Goal: Information Seeking & Learning: Learn about a topic

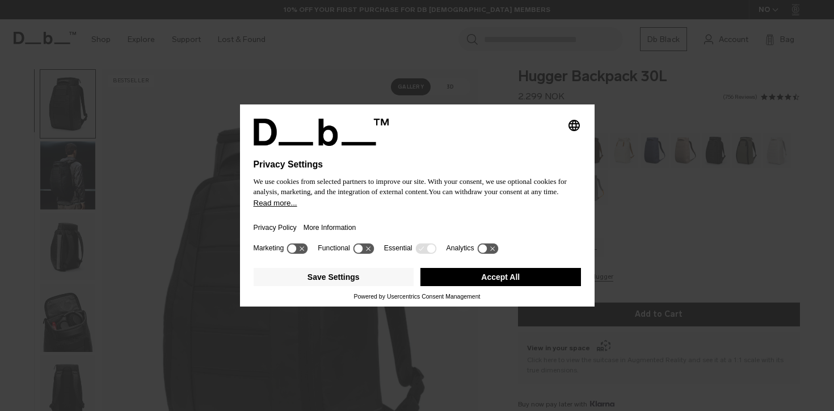
click at [477, 286] on button "Accept All" at bounding box center [500, 277] width 160 height 18
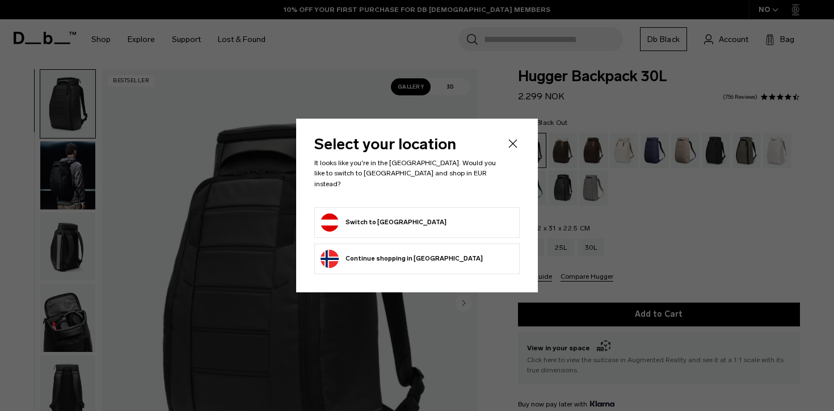
click at [455, 222] on form "Switch to [GEOGRAPHIC_DATA]" at bounding box center [416, 222] width 193 height 18
click at [366, 216] on button "Switch to [GEOGRAPHIC_DATA]" at bounding box center [383, 222] width 126 height 18
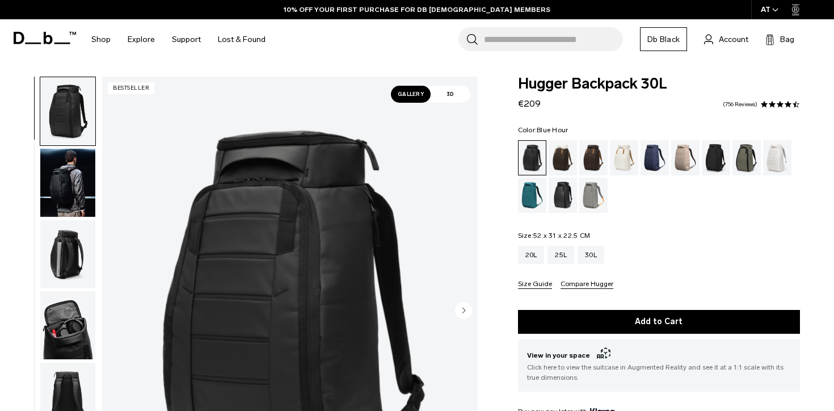
click at [656, 166] on div "Blue Hour" at bounding box center [654, 157] width 29 height 35
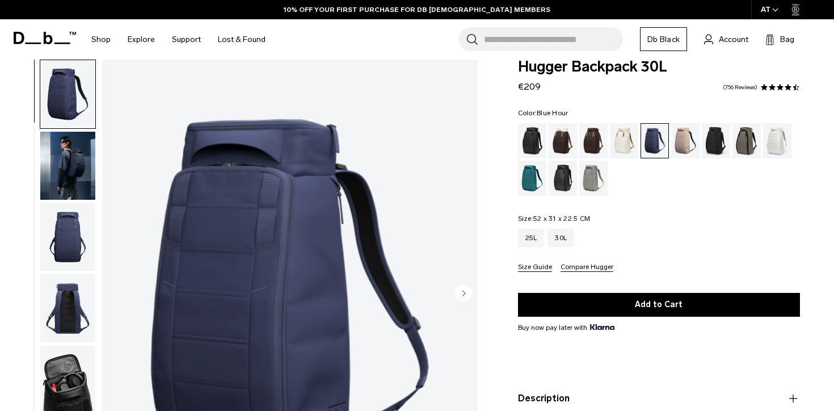
scroll to position [27, 0]
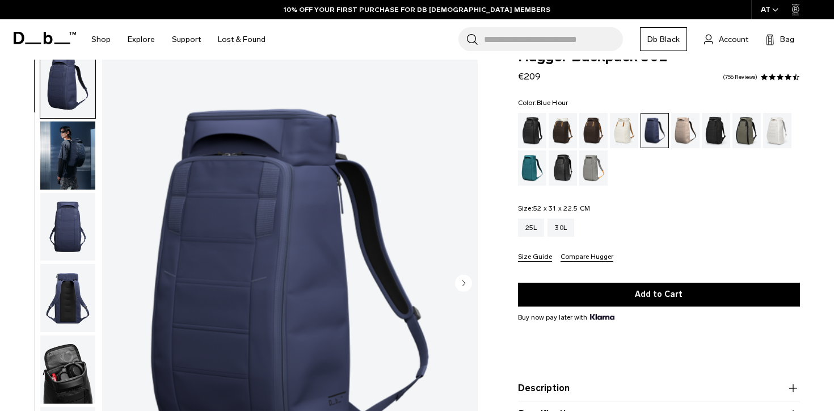
click at [577, 256] on button "Compare Hugger" at bounding box center [586, 257] width 53 height 9
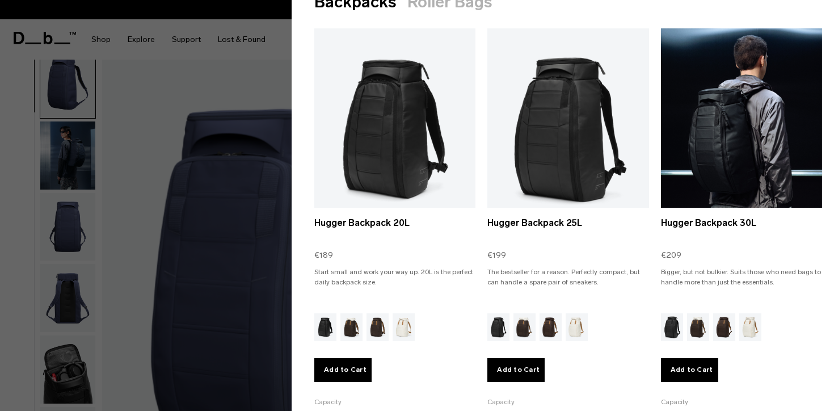
scroll to position [302, 0]
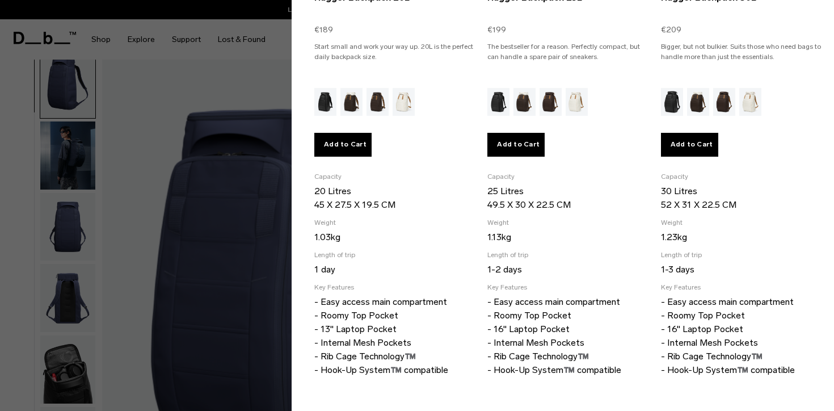
click at [252, 258] on div at bounding box center [417, 205] width 834 height 411
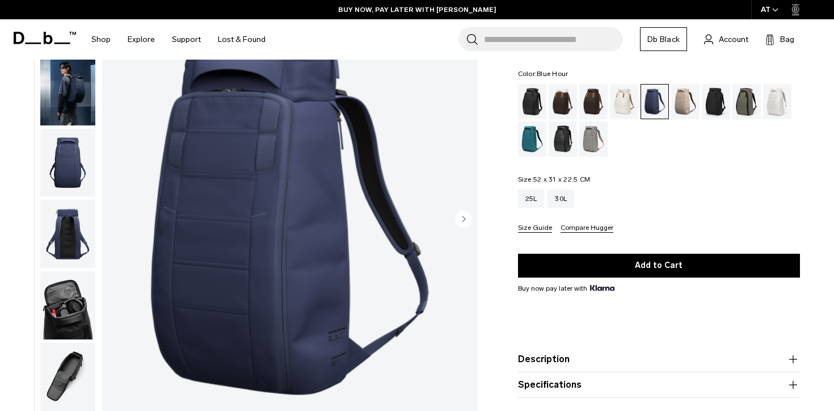
scroll to position [61, 0]
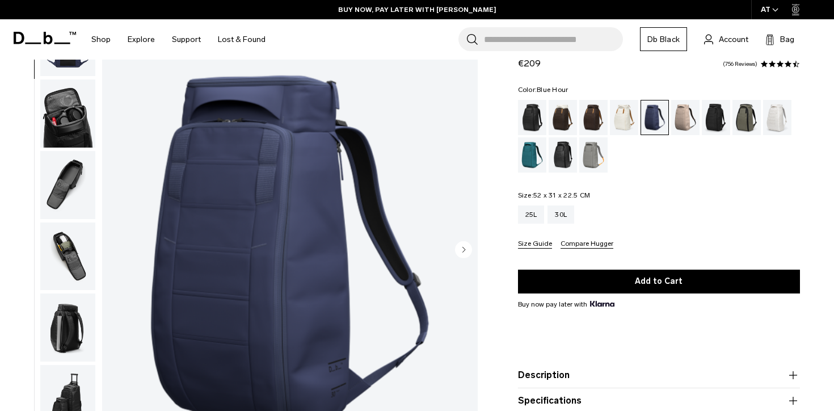
click at [75, 266] on img "button" at bounding box center [67, 256] width 55 height 68
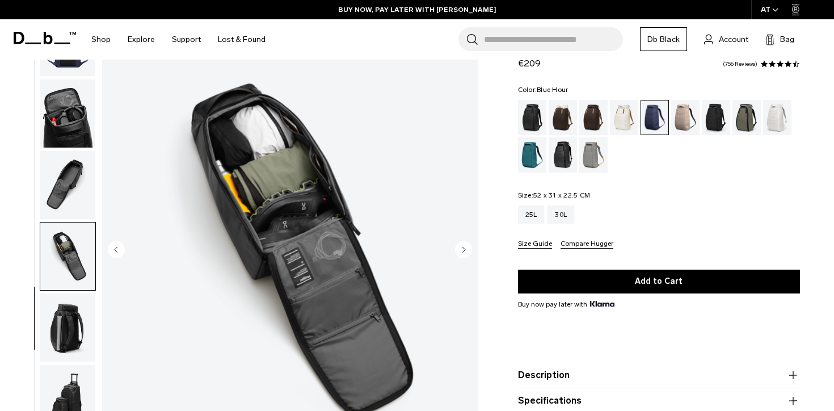
scroll to position [242, 0]
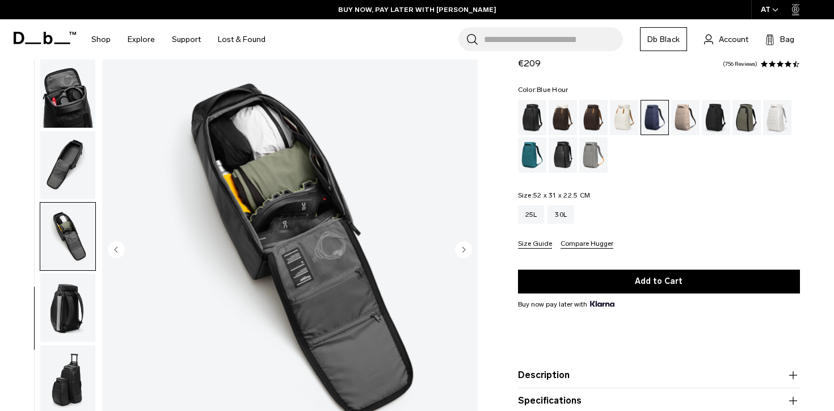
click at [69, 171] on img "button" at bounding box center [67, 165] width 55 height 68
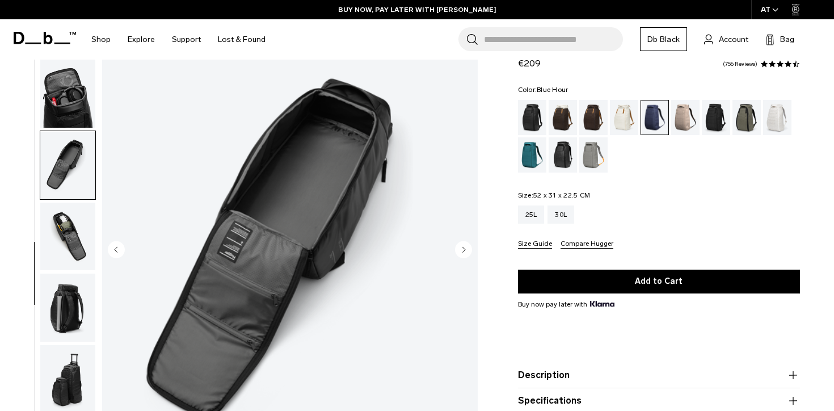
click at [62, 238] on img "button" at bounding box center [67, 236] width 55 height 68
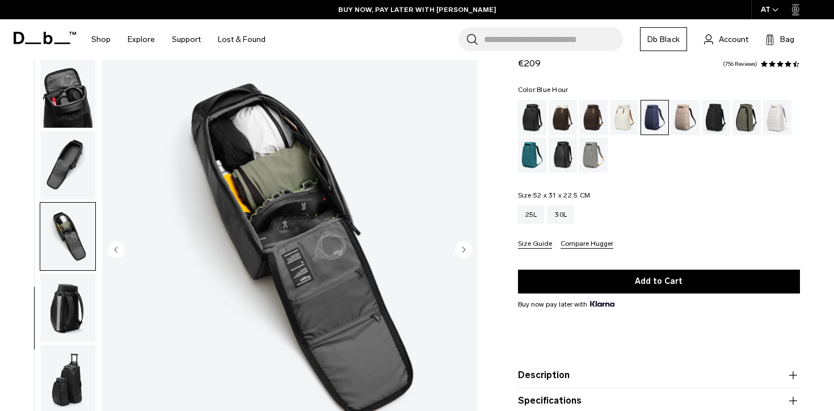
click at [62, 179] on img "button" at bounding box center [67, 165] width 55 height 68
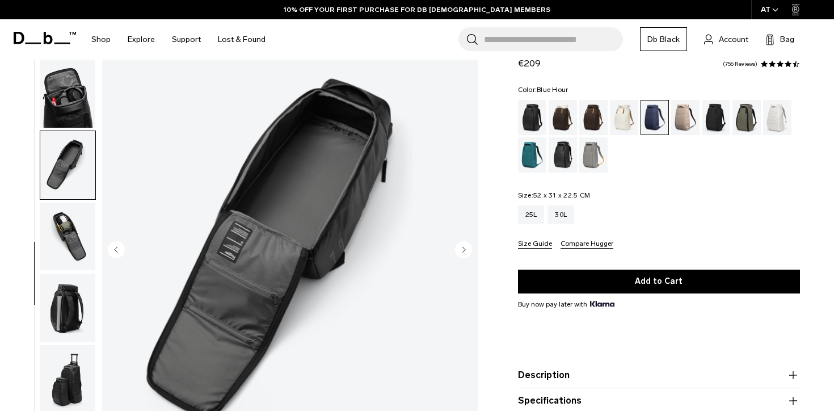
click at [60, 246] on img "button" at bounding box center [67, 236] width 55 height 68
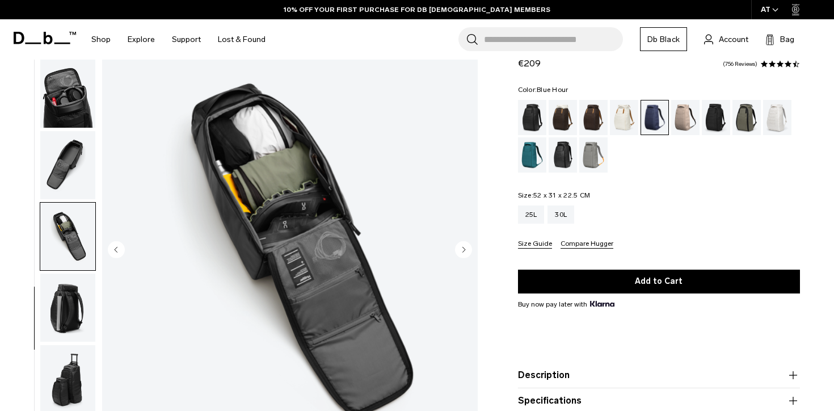
click at [322, 246] on img "7 / 10" at bounding box center [289, 250] width 375 height 469
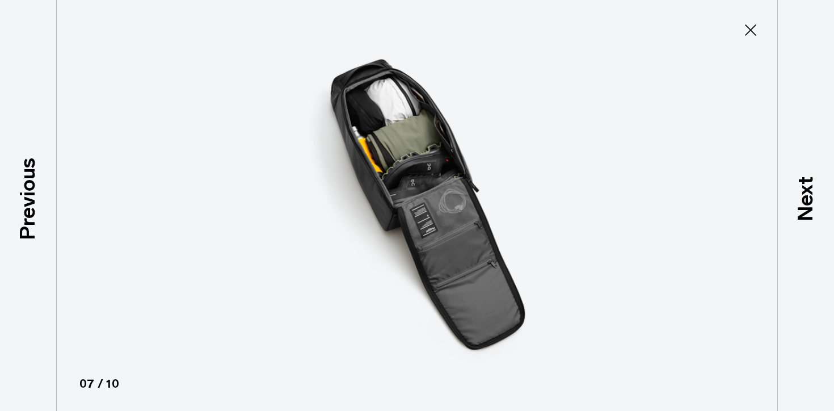
click at [405, 133] on img at bounding box center [417, 205] width 510 height 411
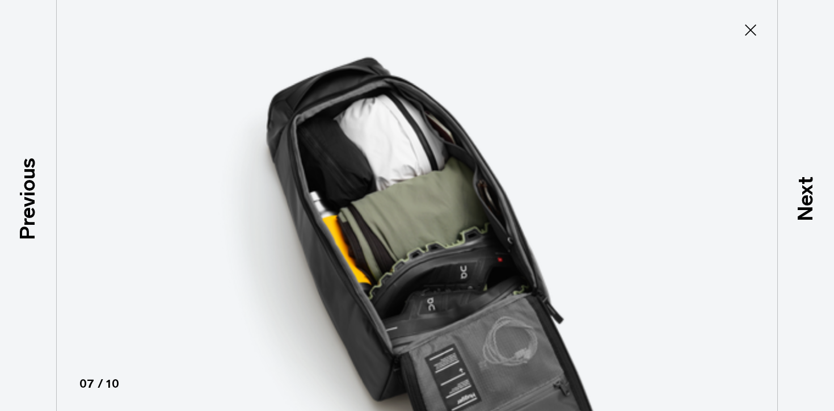
click at [471, 214] on img at bounding box center [439, 349] width 1021 height 821
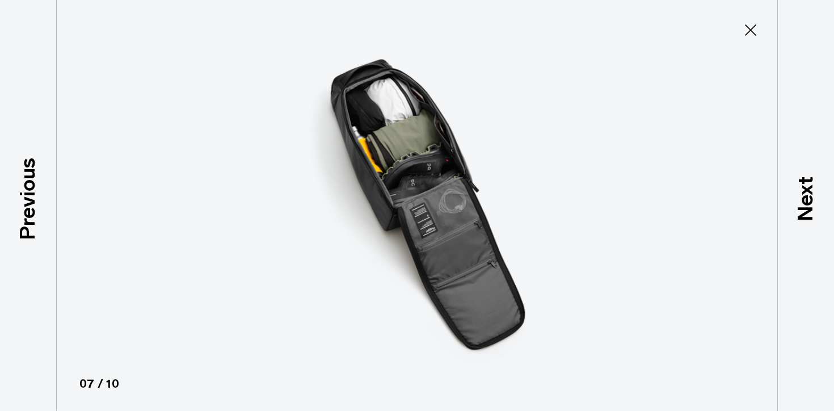
click at [751, 20] on button "Close" at bounding box center [750, 30] width 37 height 24
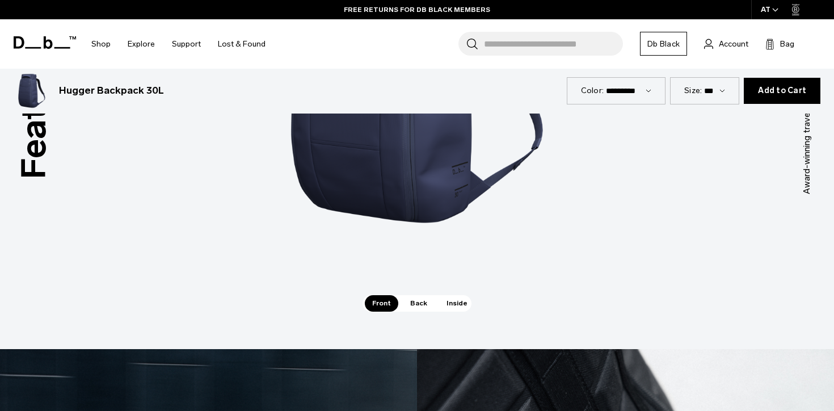
scroll to position [1482, 0]
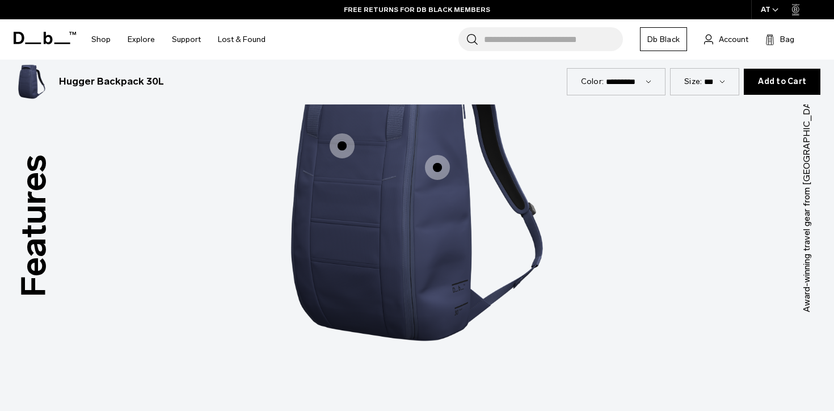
click at [346, 146] on span "1 / 3" at bounding box center [341, 145] width 25 height 25
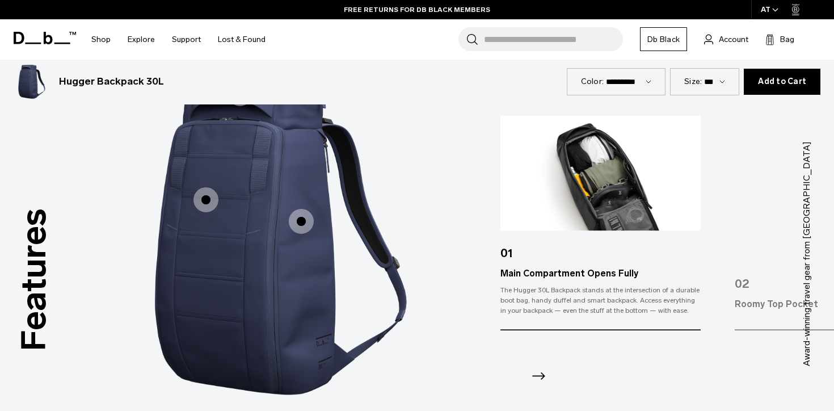
scroll to position [1422, 0]
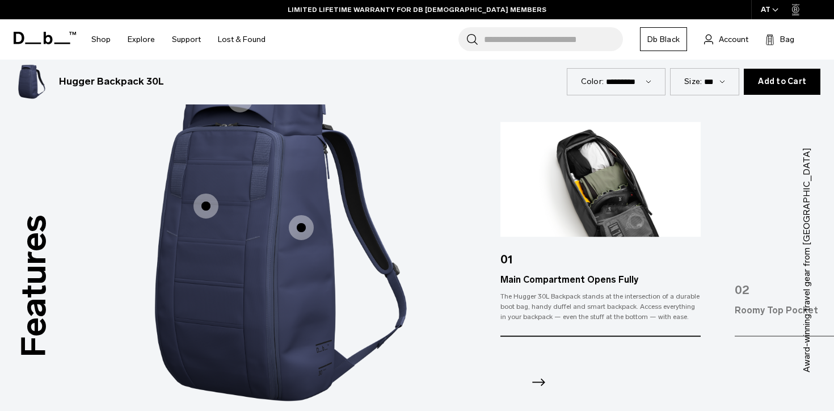
click at [730, 275] on div "01 Main Compartment Opens Fully The Hugger 30L Backpack stands at the intersect…" at bounding box center [666, 259] width 333 height 276
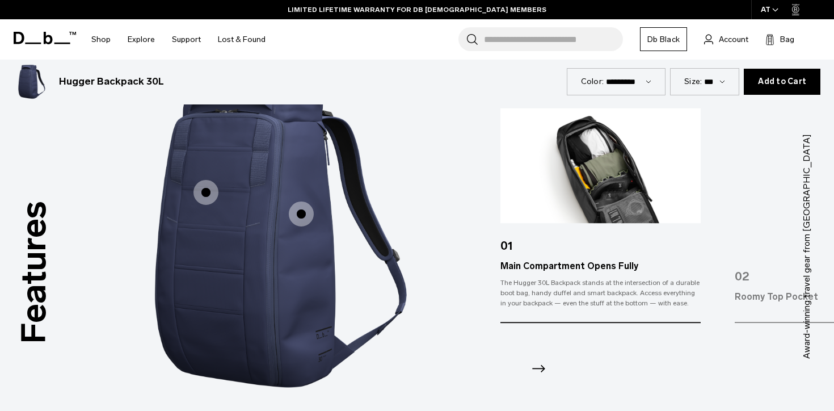
scroll to position [1439, 0]
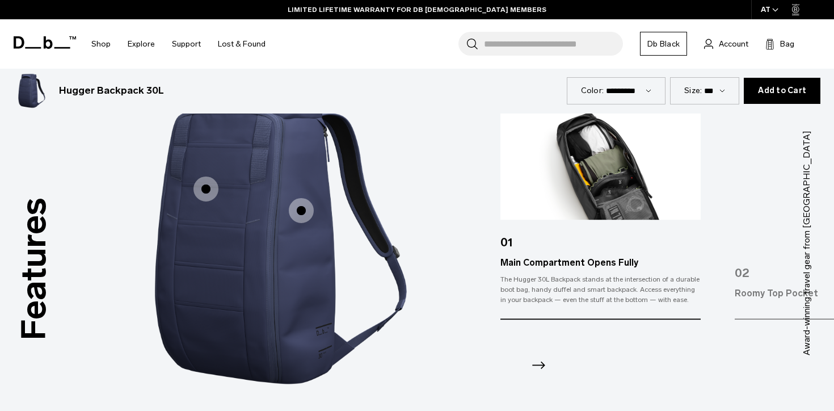
click at [300, 214] on span "1 / 3" at bounding box center [301, 210] width 25 height 25
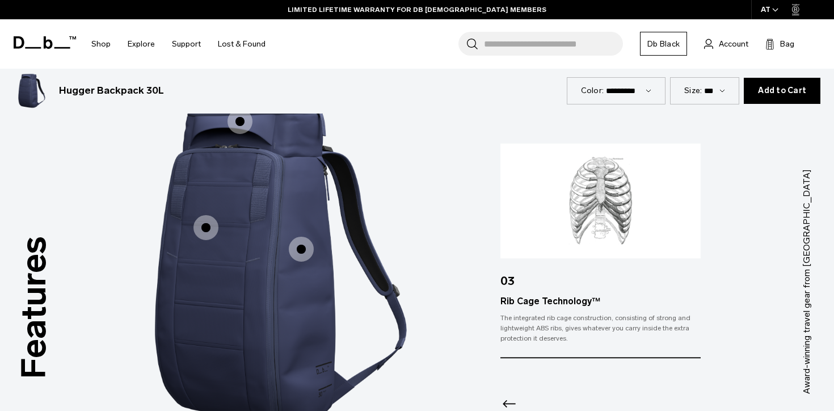
scroll to position [1367, 0]
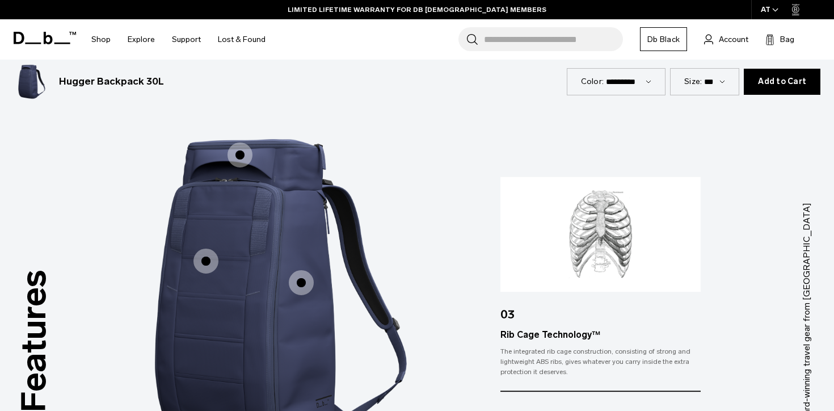
click at [240, 145] on span "1 / 3" at bounding box center [239, 154] width 25 height 25
click at [236, 141] on label "Roomy Top Pocket" at bounding box center [239, 154] width 27 height 27
click at [238, 152] on span "1 / 3" at bounding box center [239, 154] width 25 height 25
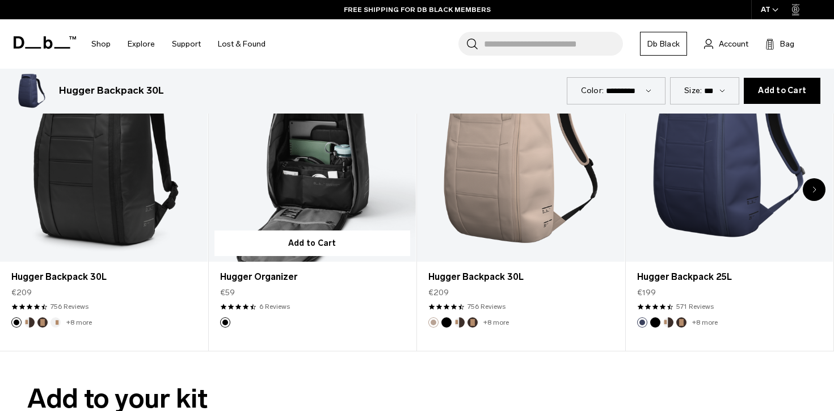
scroll to position [2940, 0]
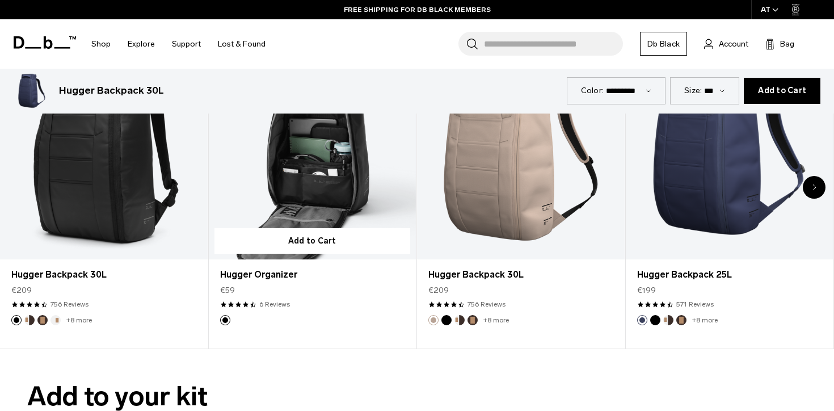
click at [306, 179] on link "Hugger Organizer" at bounding box center [313, 144] width 208 height 230
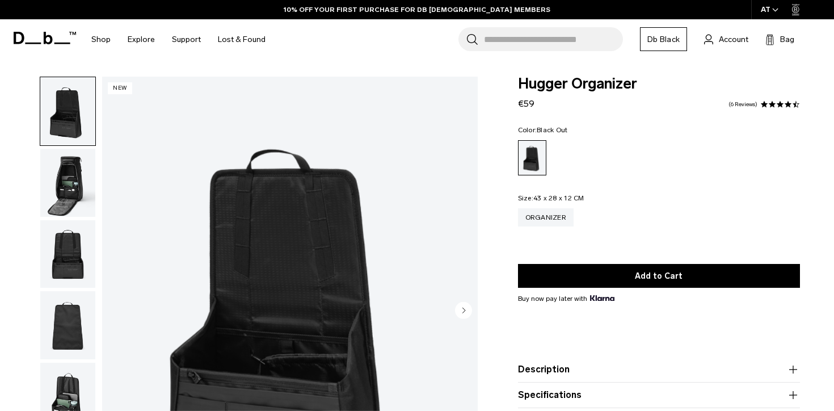
click at [82, 190] on img "button" at bounding box center [67, 183] width 55 height 68
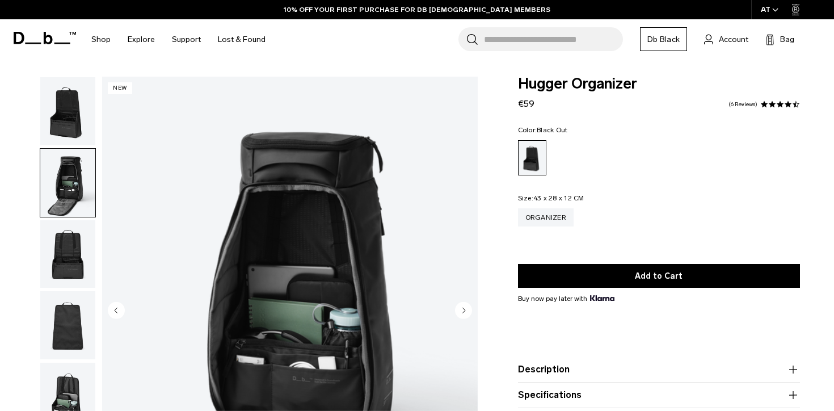
click at [64, 140] on img "button" at bounding box center [67, 111] width 55 height 68
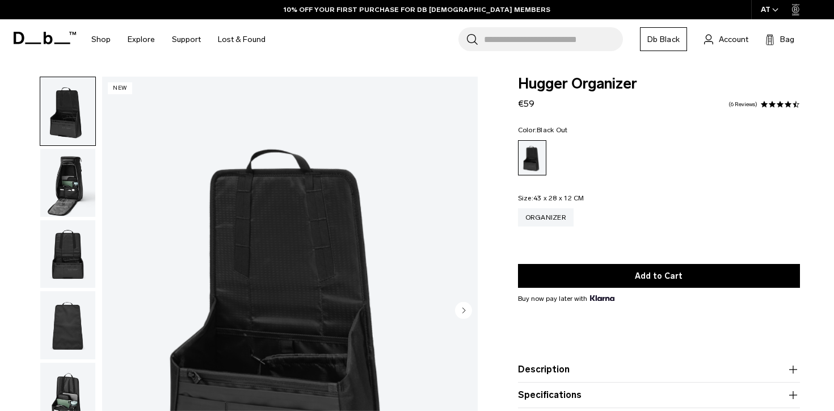
click at [56, 194] on img "button" at bounding box center [67, 183] width 55 height 68
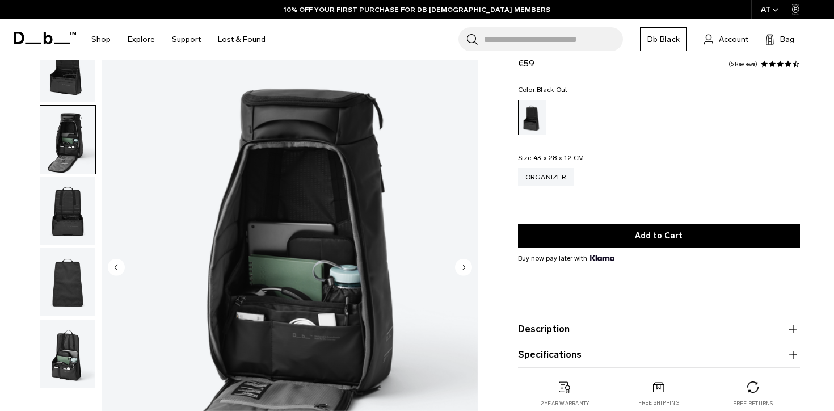
scroll to position [44, 0]
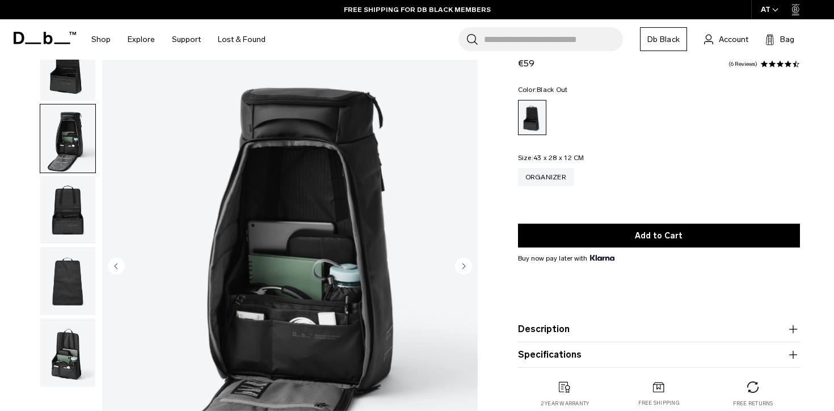
click at [49, 215] on img "button" at bounding box center [67, 210] width 55 height 68
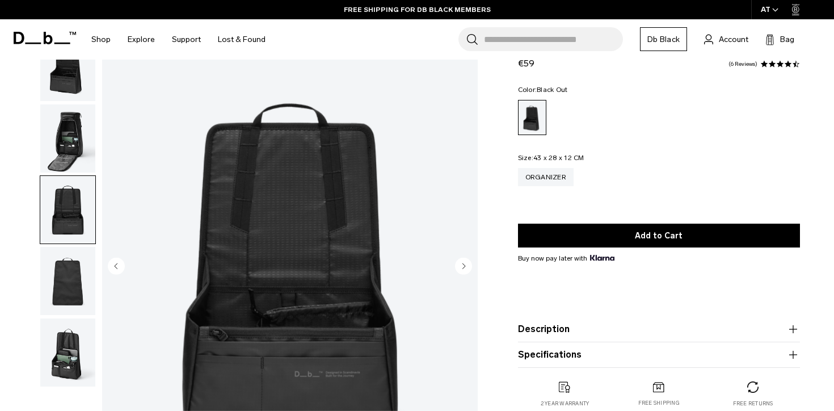
click at [60, 257] on img "button" at bounding box center [67, 281] width 55 height 68
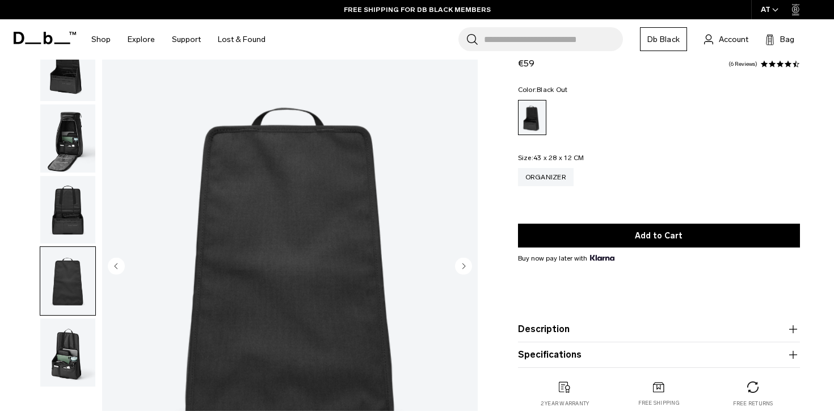
click at [82, 374] on img "button" at bounding box center [67, 352] width 55 height 68
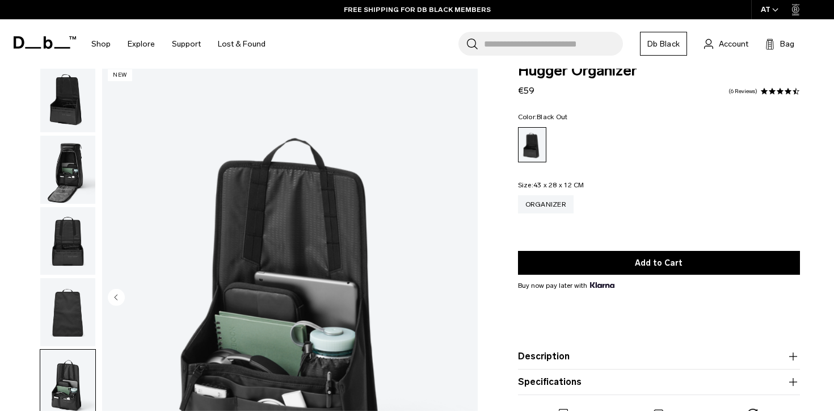
scroll to position [2, 0]
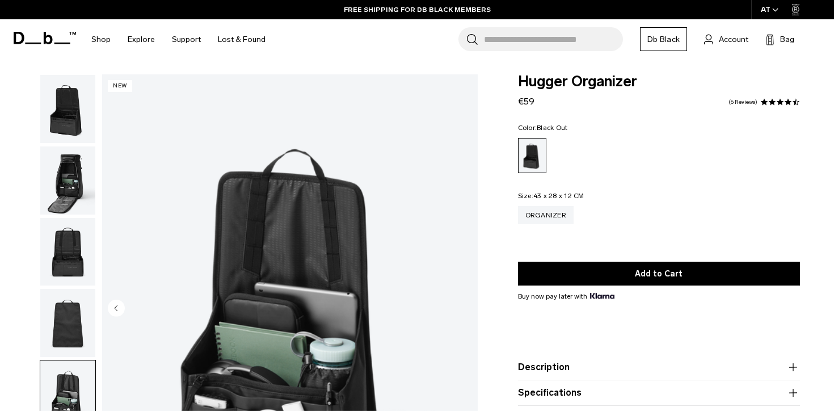
click at [80, 166] on img "button" at bounding box center [67, 180] width 55 height 68
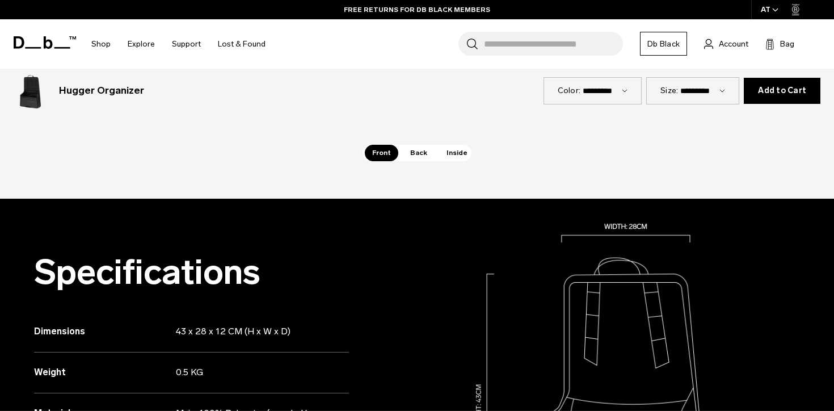
scroll to position [1296, 0]
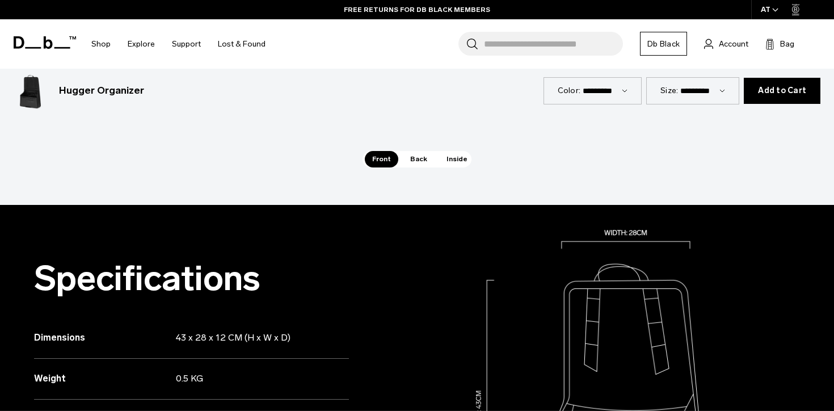
click at [421, 163] on span "Back" at bounding box center [419, 159] width 32 height 16
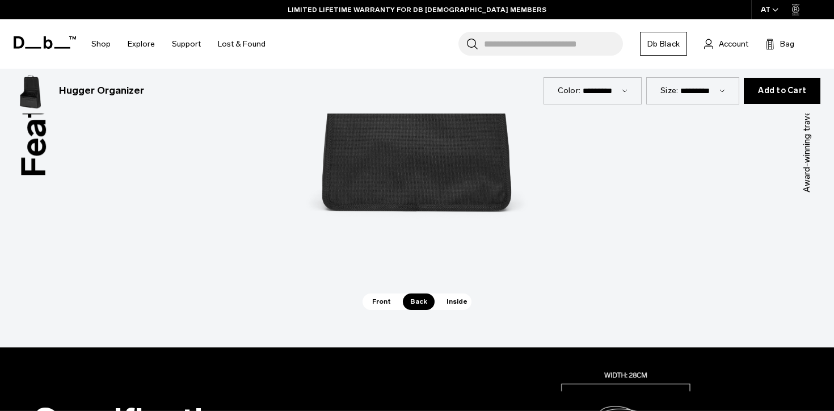
scroll to position [1139, 0]
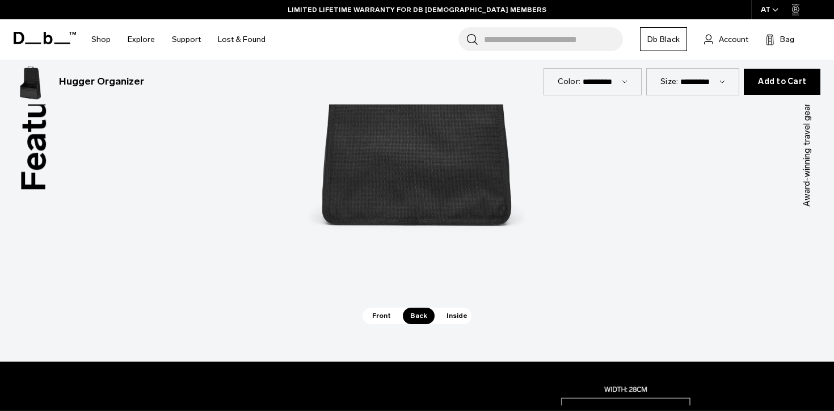
click at [443, 310] on span "Inside" at bounding box center [457, 315] width 36 height 16
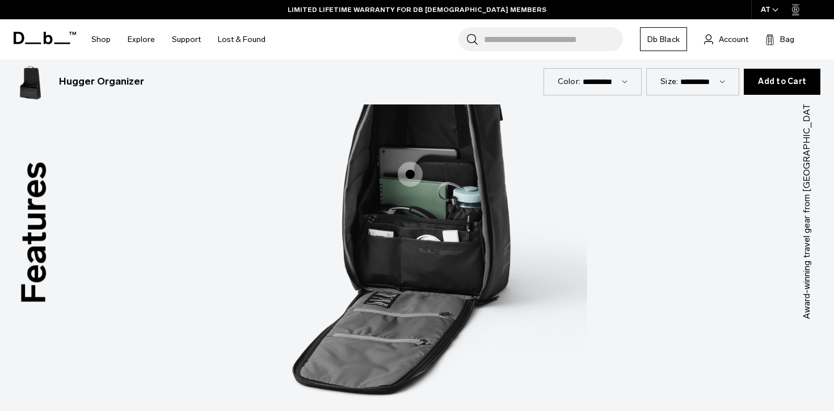
scroll to position [1022, 0]
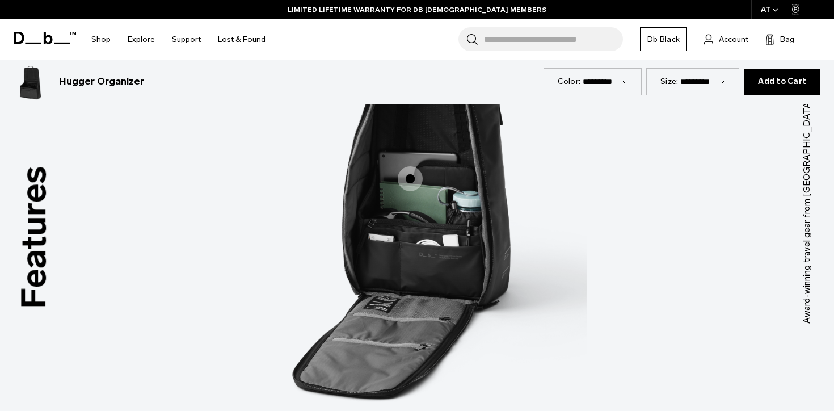
click at [417, 172] on span "3 / 3" at bounding box center [410, 178] width 25 height 25
click at [411, 174] on span "3 / 3" at bounding box center [410, 178] width 25 height 25
click at [409, 178] on span "3 / 3" at bounding box center [410, 178] width 25 height 25
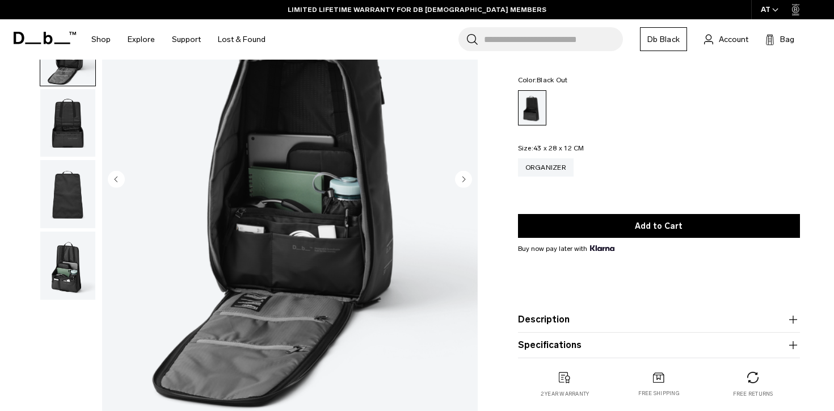
scroll to position [174, 0]
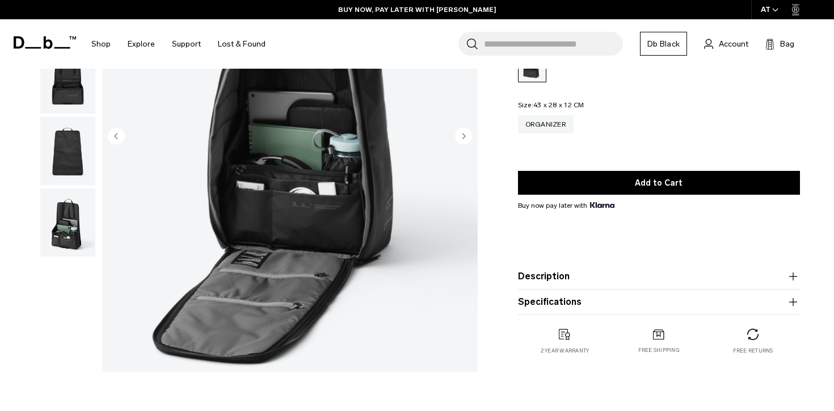
click at [79, 240] on img "button" at bounding box center [67, 222] width 55 height 68
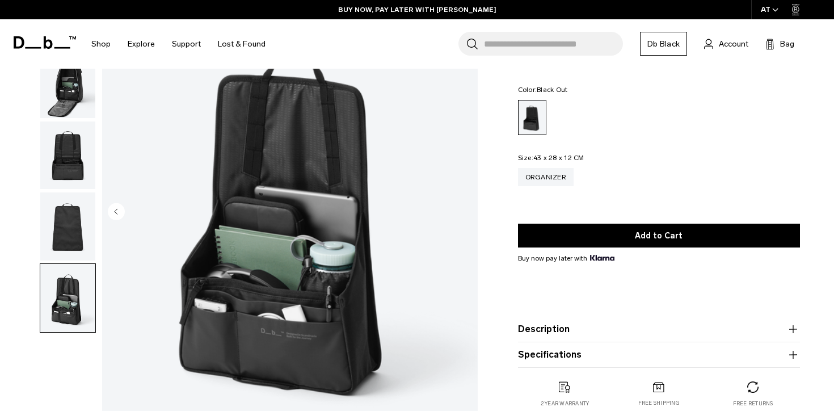
scroll to position [96, 0]
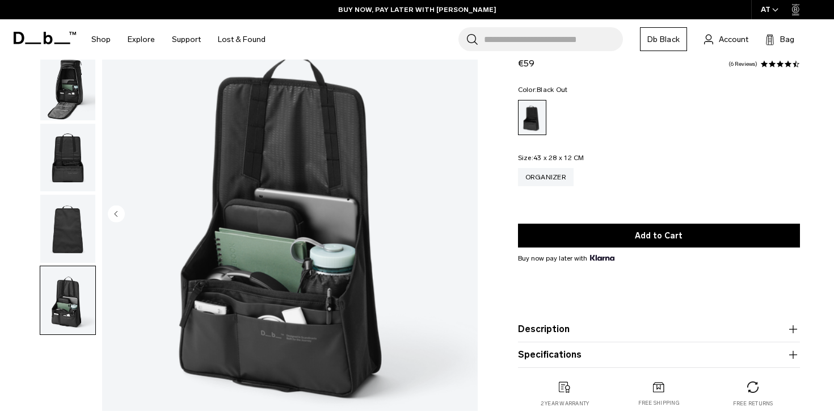
click at [60, 171] on img "button" at bounding box center [67, 158] width 55 height 68
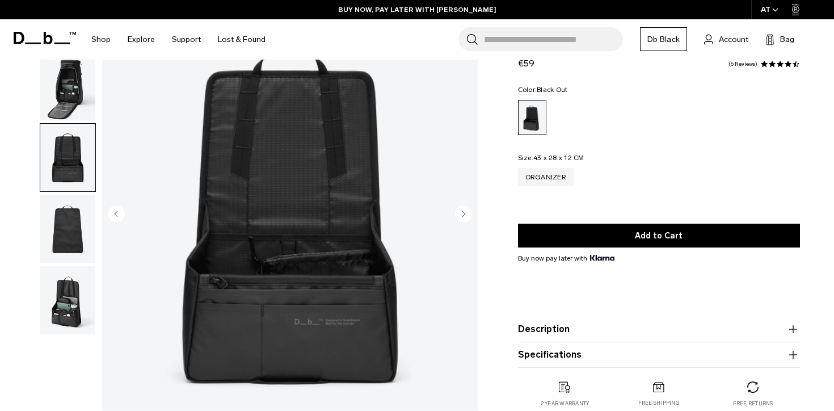
click at [49, 306] on img "button" at bounding box center [67, 300] width 55 height 68
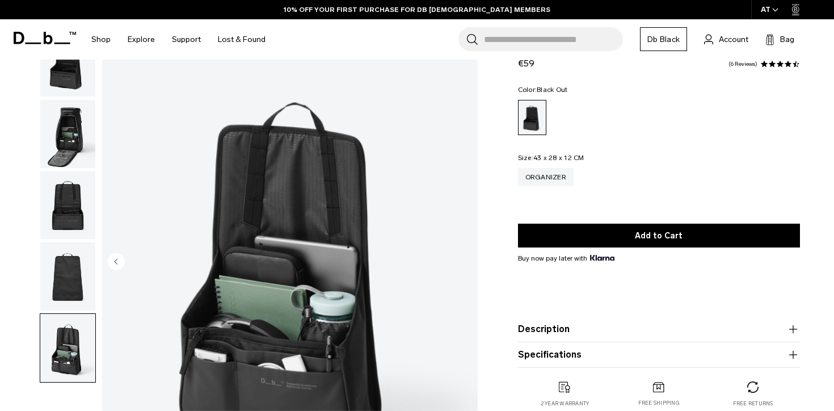
scroll to position [39, 0]
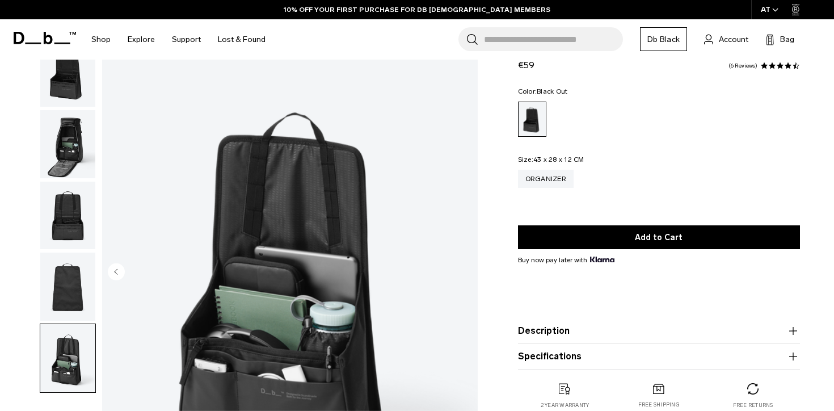
click at [78, 130] on img "button" at bounding box center [67, 144] width 55 height 68
